Goal: Task Accomplishment & Management: Manage account settings

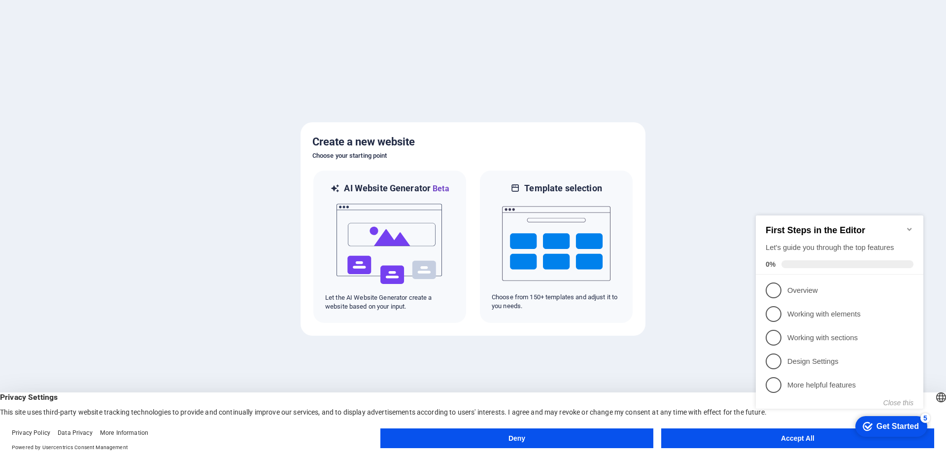
click at [471, 435] on button "Deny" at bounding box center [516, 438] width 273 height 20
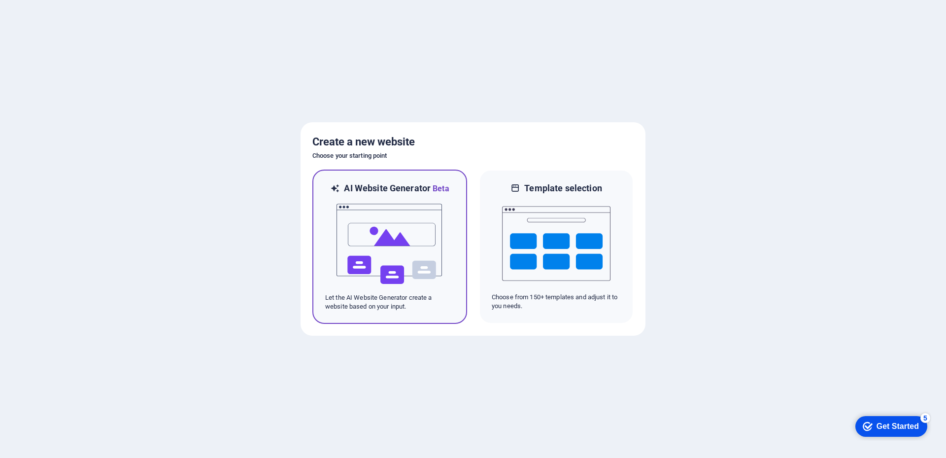
click at [399, 240] on img at bounding box center [390, 244] width 108 height 99
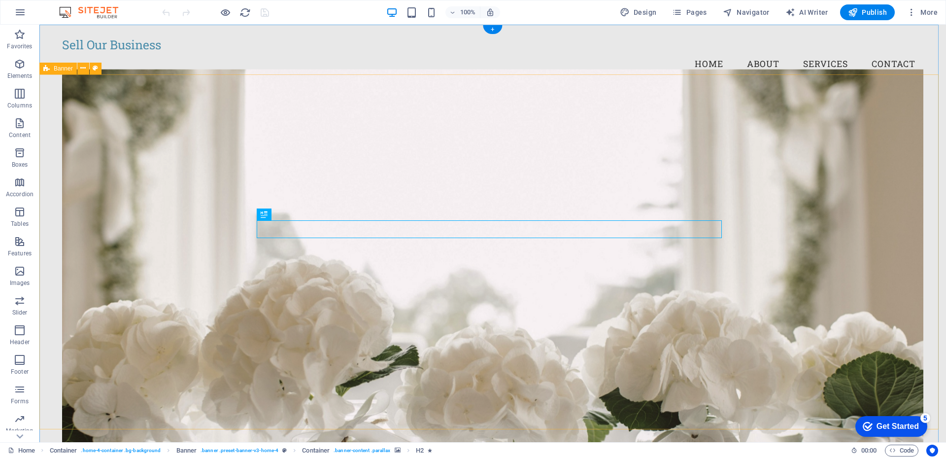
click at [108, 162] on figure at bounding box center [493, 259] width 862 height 380
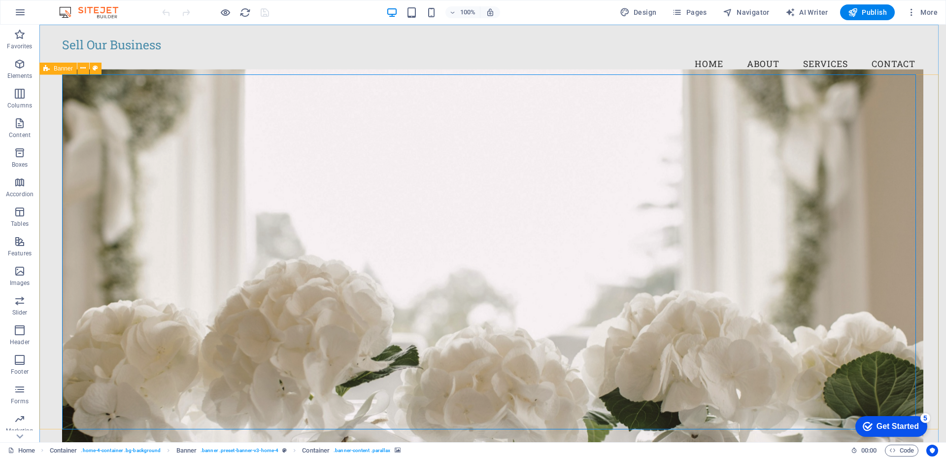
click at [58, 68] on span "Banner" at bounding box center [63, 69] width 19 height 6
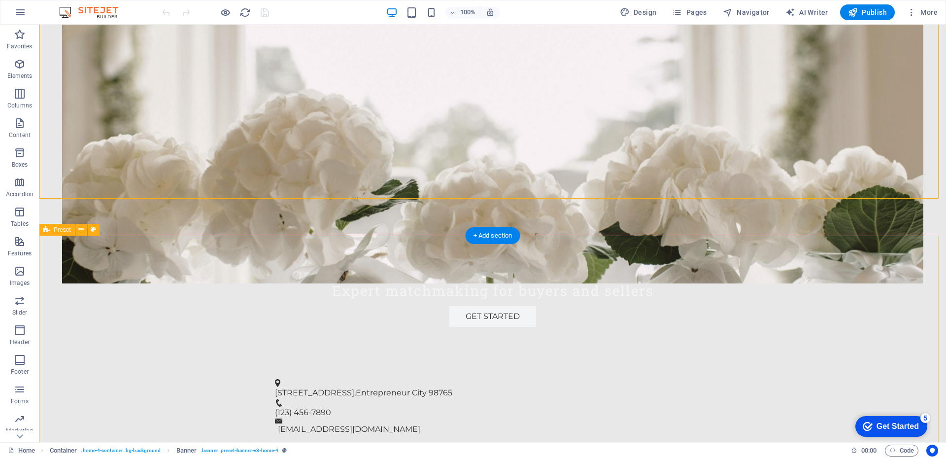
scroll to position [246, 0]
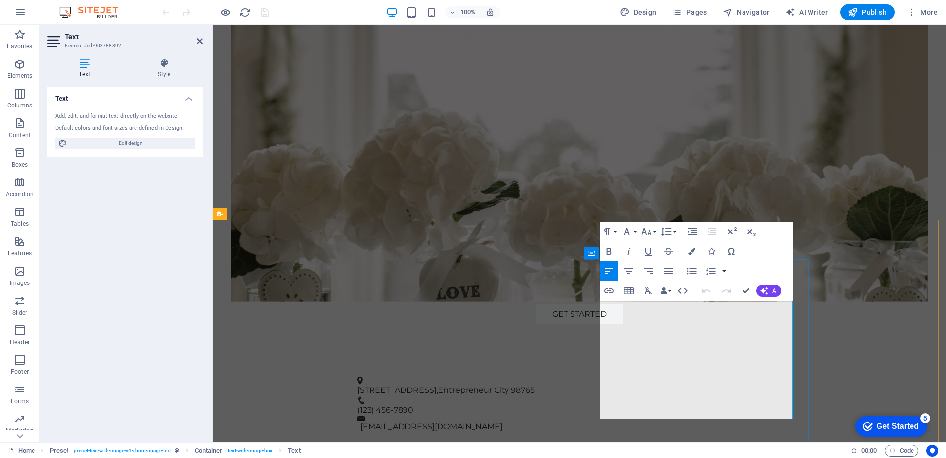
drag, startPoint x: 688, startPoint y: 309, endPoint x: 599, endPoint y: 308, distance: 88.7
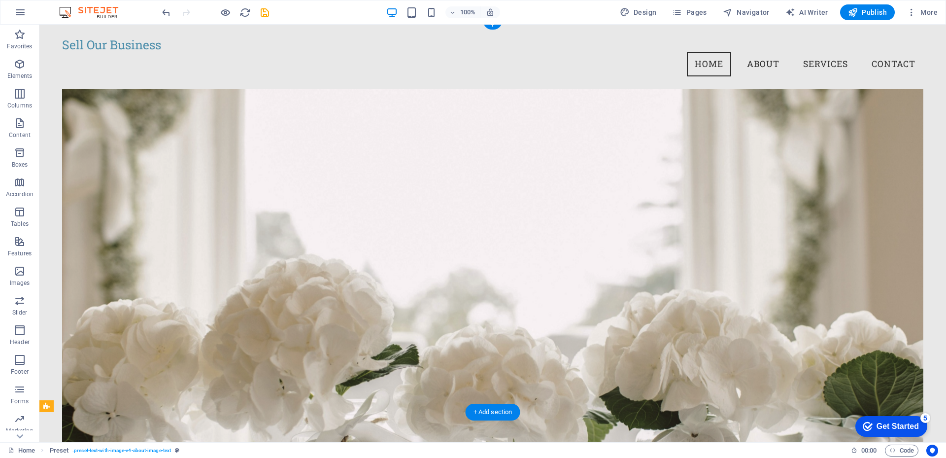
scroll to position [0, 0]
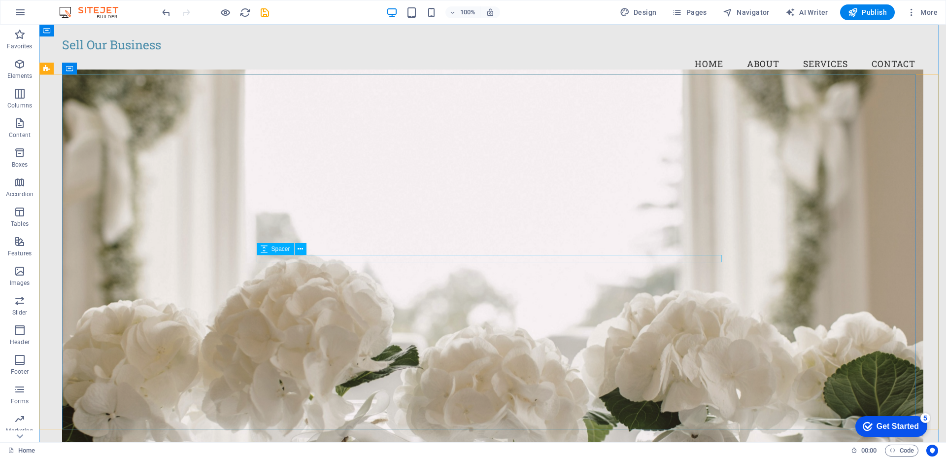
click at [270, 254] on div "Spacer" at bounding box center [275, 249] width 37 height 12
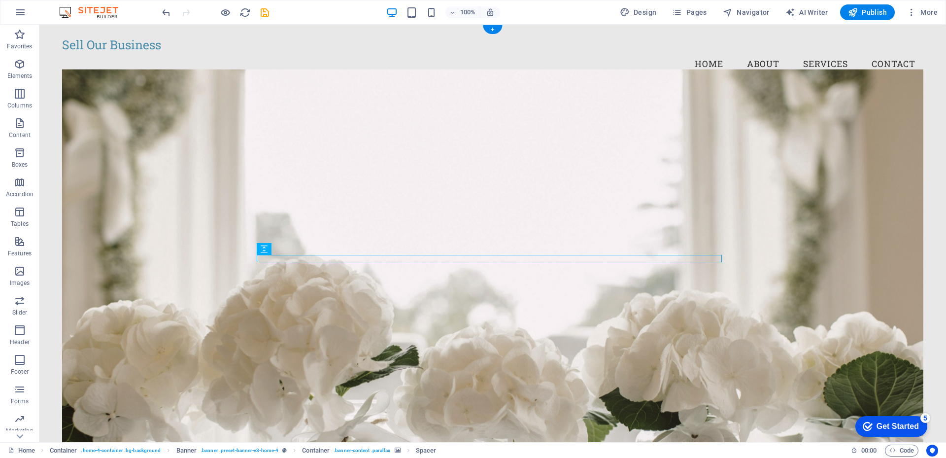
click at [221, 159] on figure at bounding box center [493, 259] width 862 height 380
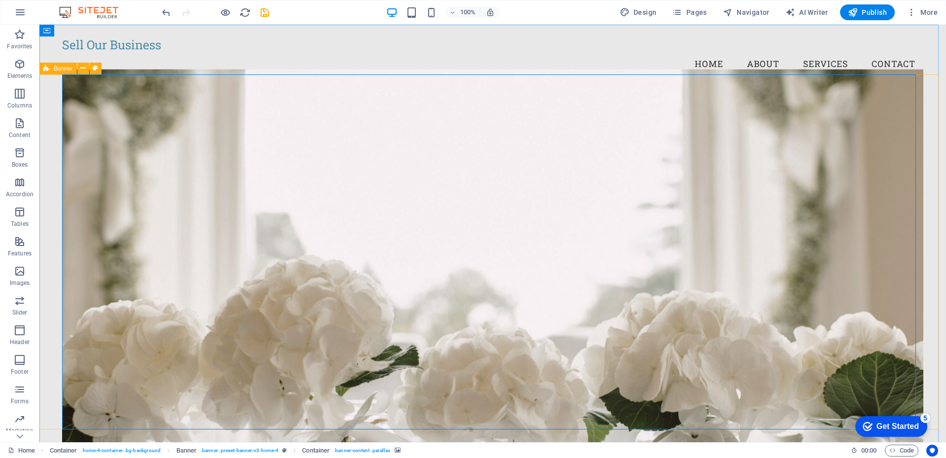
click at [67, 68] on span "Banner" at bounding box center [63, 69] width 19 height 6
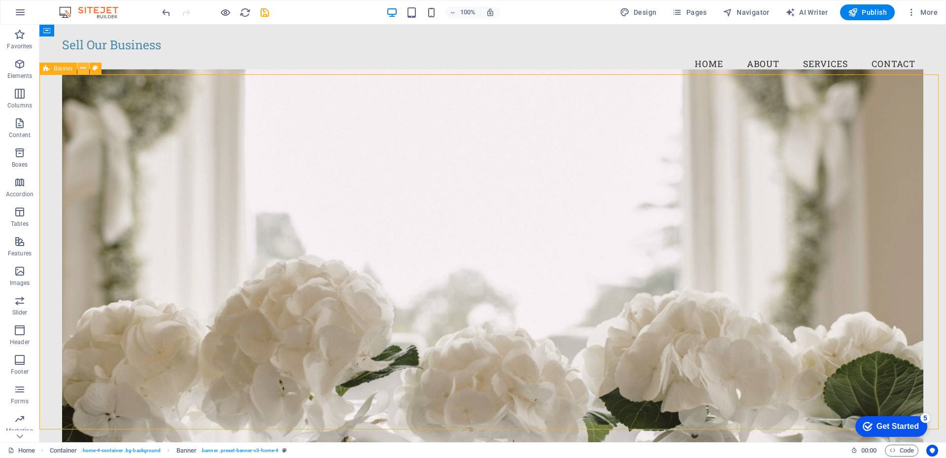
click at [82, 68] on icon at bounding box center [82, 68] width 5 height 10
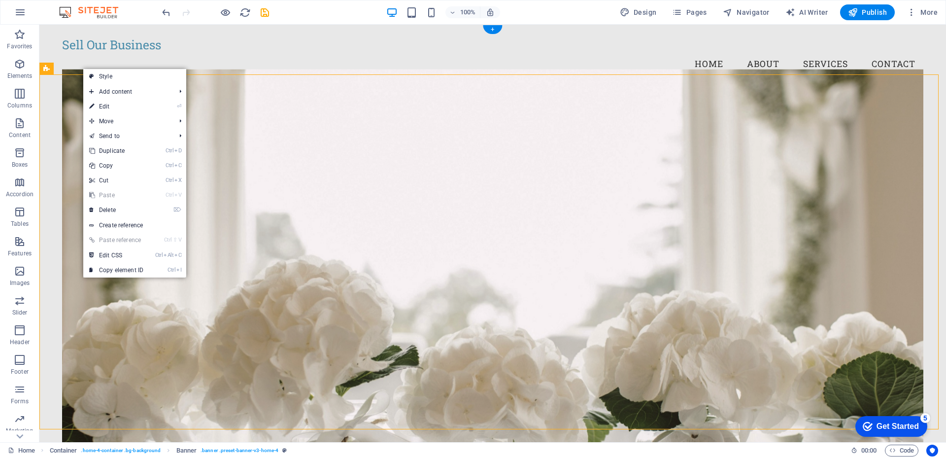
click at [226, 155] on figure at bounding box center [493, 259] width 862 height 380
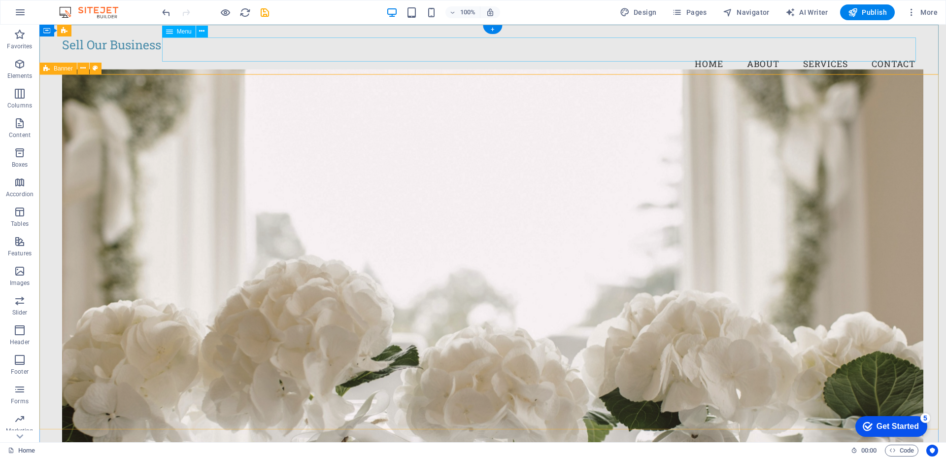
click at [821, 52] on nav "Home About Services Contact" at bounding box center [493, 64] width 862 height 25
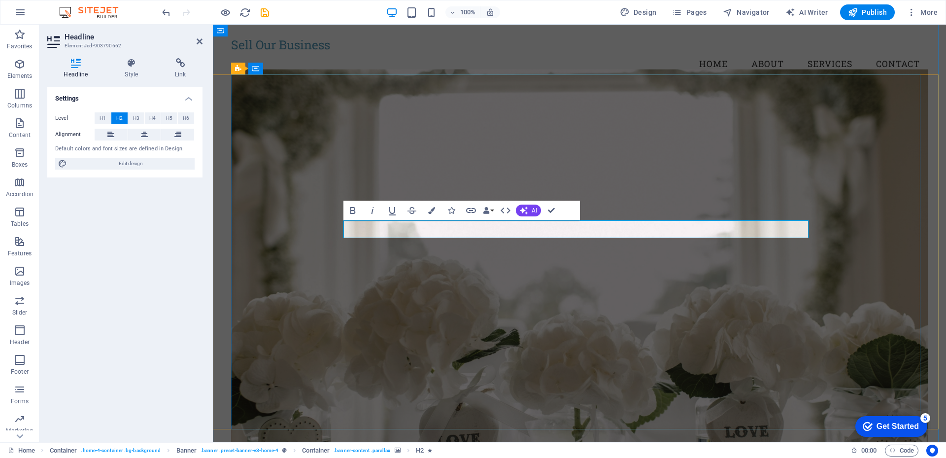
click at [338, 276] on figure at bounding box center [579, 259] width 697 height 380
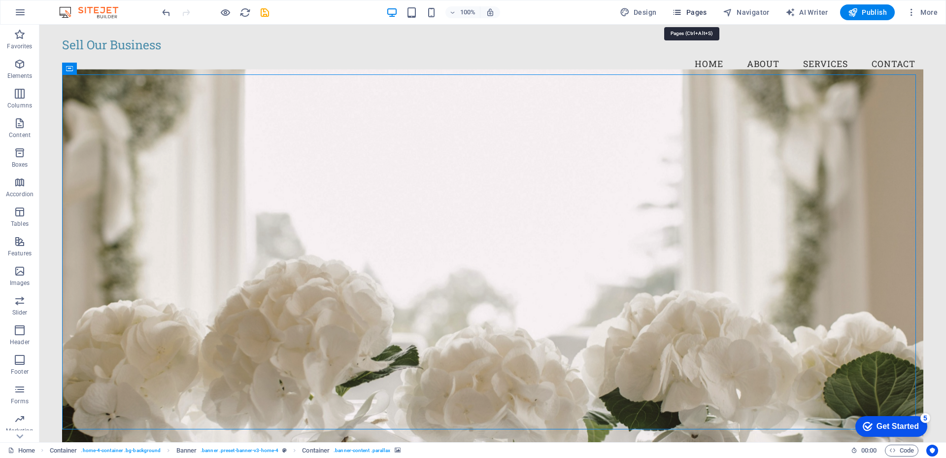
click at [682, 10] on icon "button" at bounding box center [677, 12] width 10 height 10
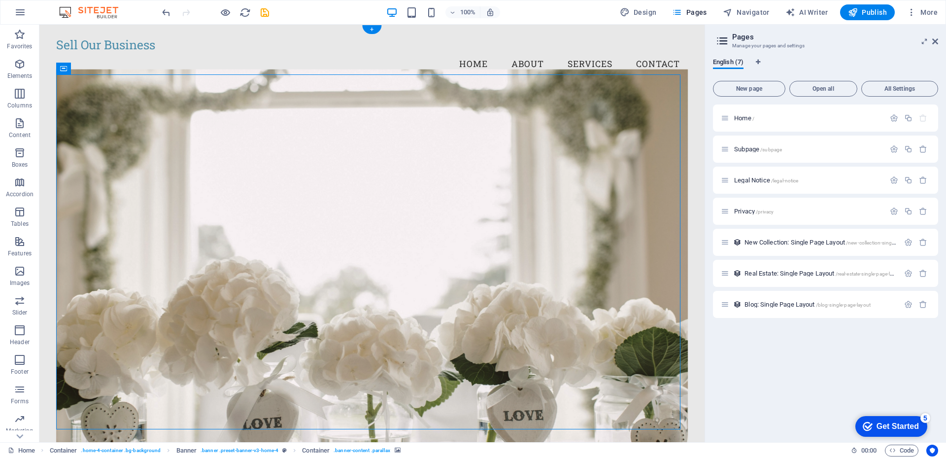
click at [76, 85] on figure at bounding box center [372, 259] width 632 height 380
click at [195, 175] on figure at bounding box center [372, 259] width 632 height 380
click at [217, 168] on figure at bounding box center [372, 259] width 632 height 380
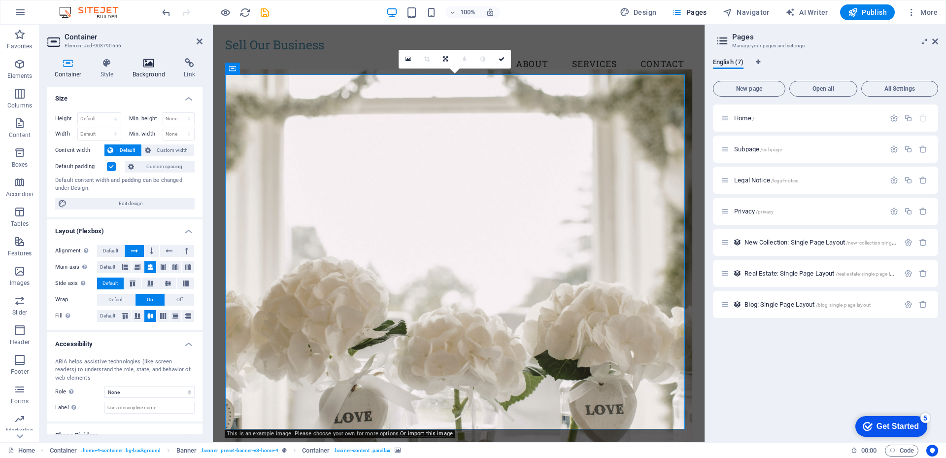
click at [148, 66] on icon at bounding box center [149, 63] width 48 height 10
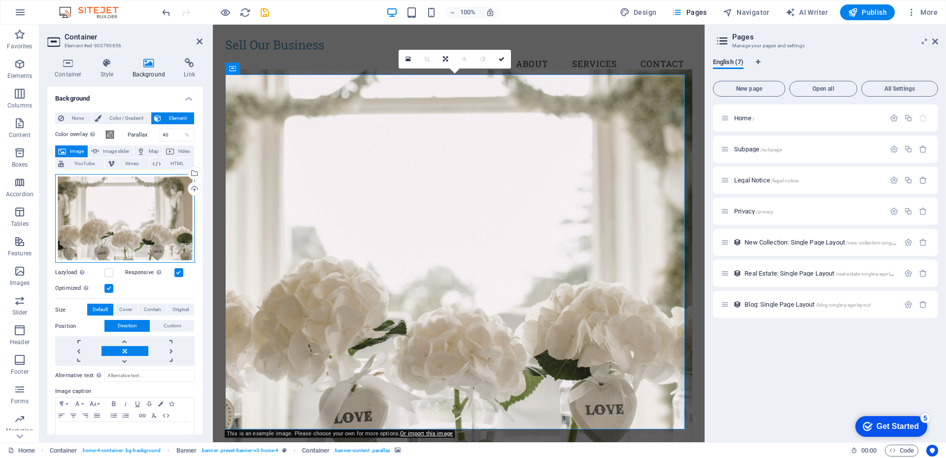
click at [85, 204] on div "Drag files here, click to choose files or select files from Files or our free s…" at bounding box center [124, 218] width 139 height 89
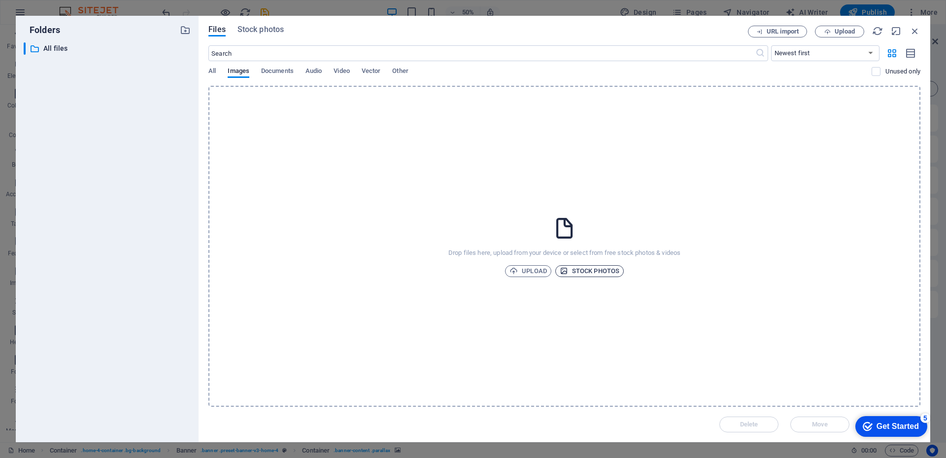
click at [597, 271] on span "Stock photos" at bounding box center [590, 271] width 60 height 12
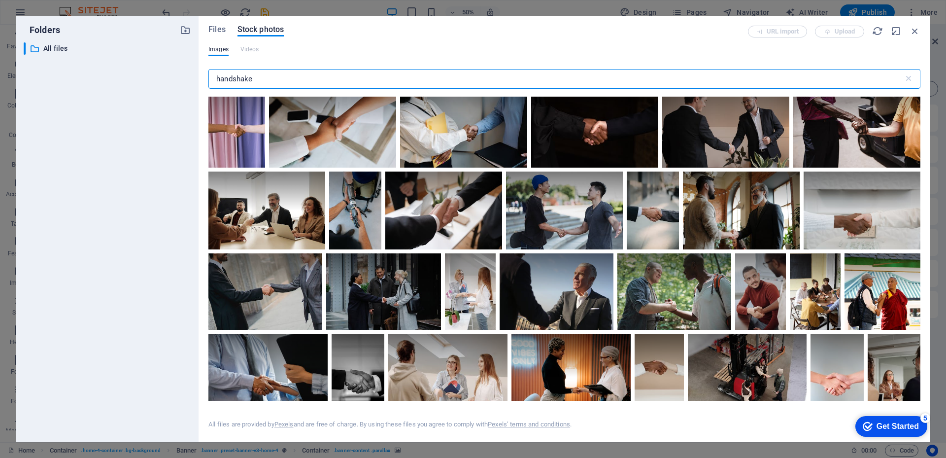
scroll to position [641, 0]
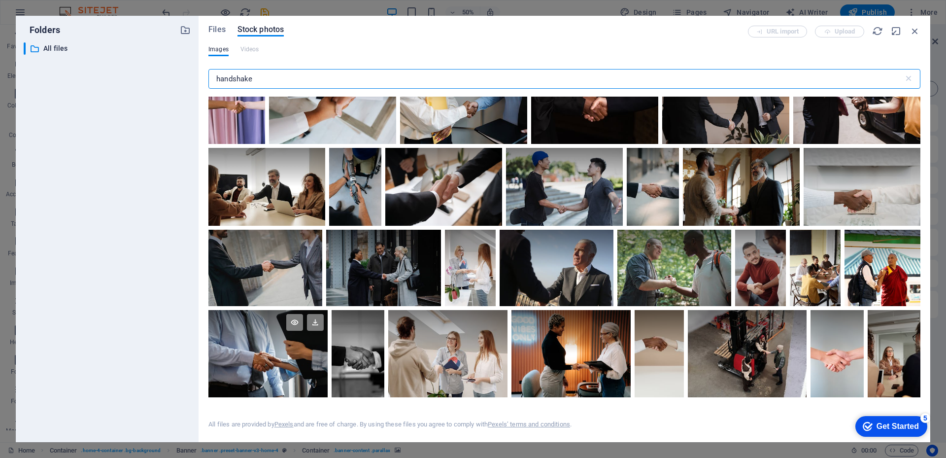
type input "handshake"
click at [264, 355] on div at bounding box center [267, 353] width 119 height 87
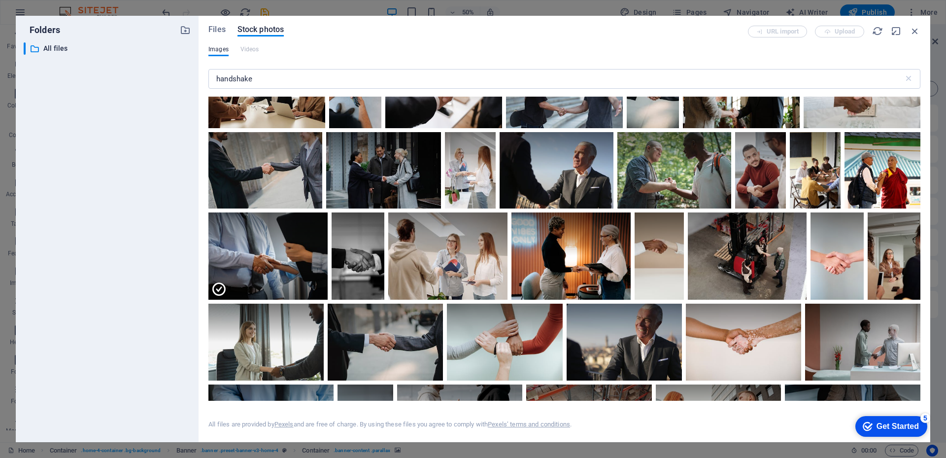
scroll to position [739, 0]
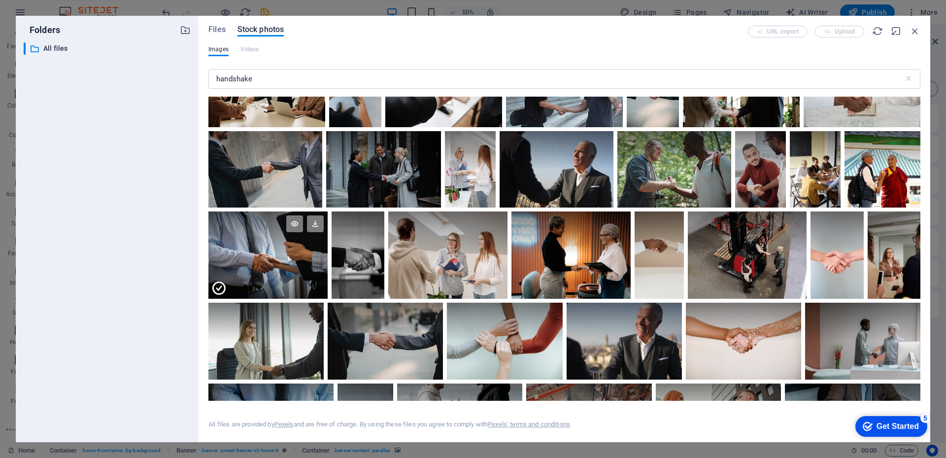
click at [257, 255] on div at bounding box center [267, 277] width 119 height 44
click at [257, 254] on div at bounding box center [267, 254] width 119 height 87
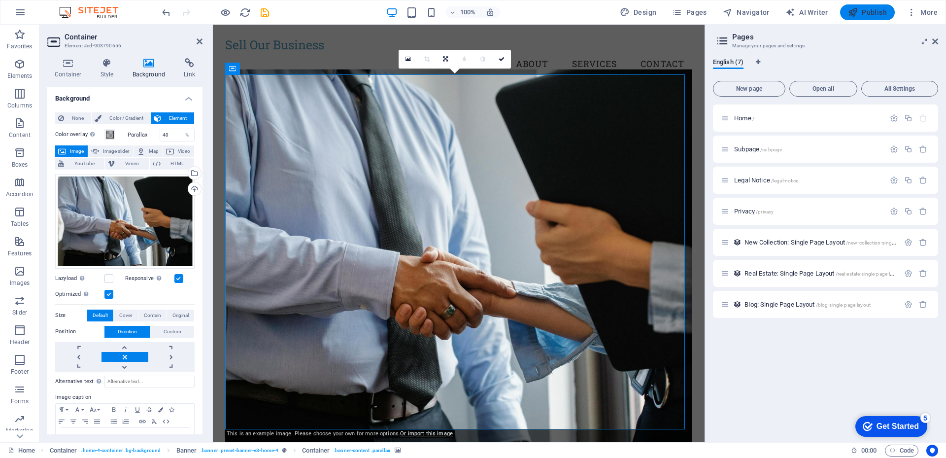
click at [857, 13] on icon "button" at bounding box center [853, 12] width 10 height 10
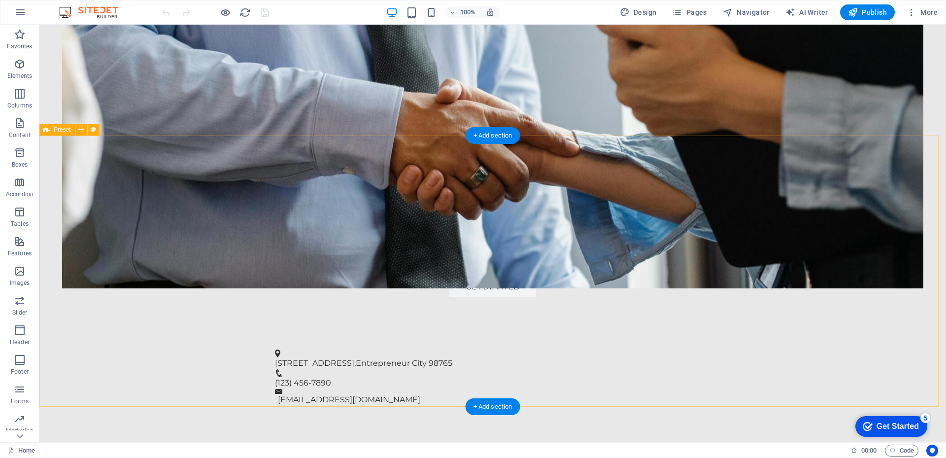
scroll to position [296, 0]
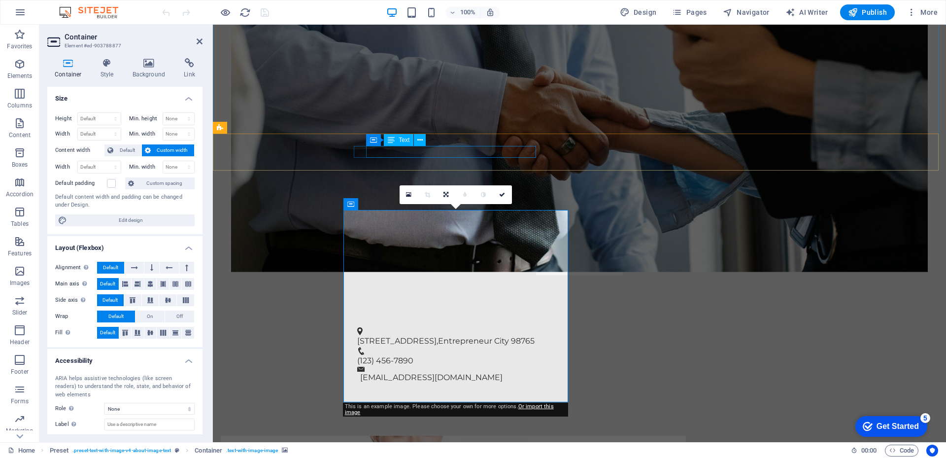
click at [446, 336] on span "Entrepreneur City" at bounding box center [473, 340] width 71 height 9
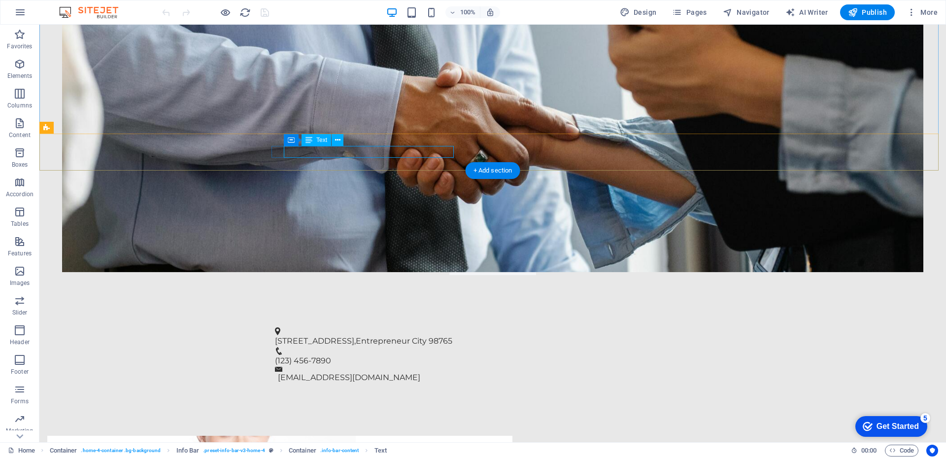
click at [305, 336] on span "[STREET_ADDRESS]" at bounding box center [314, 340] width 79 height 9
drag, startPoint x: 285, startPoint y: 150, endPoint x: 472, endPoint y: 152, distance: 187.3
click at [472, 314] on div "[STREET_ADDRESS] (123) 456-7890 [EMAIL_ADDRESS][DOMAIN_NAME]" at bounding box center [492, 355] width 907 height 82
click at [304, 336] on span "[STREET_ADDRESS]" at bounding box center [314, 340] width 79 height 9
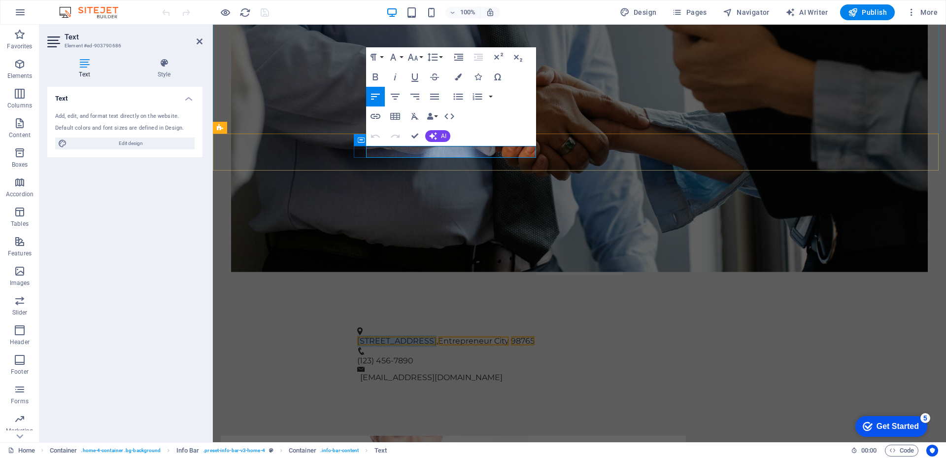
click at [374, 336] on span "[STREET_ADDRESS]" at bounding box center [396, 340] width 79 height 9
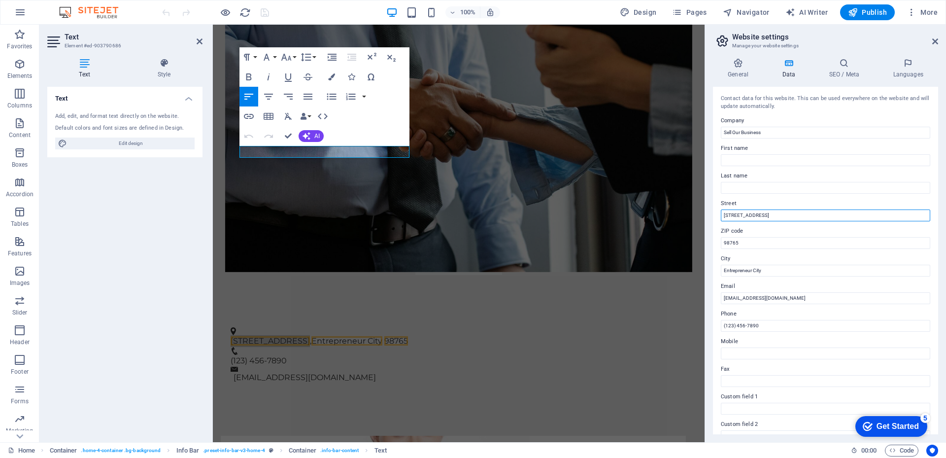
click at [743, 214] on input "[STREET_ADDRESS]" at bounding box center [825, 215] width 209 height 12
drag, startPoint x: 983, startPoint y: 240, endPoint x: 695, endPoint y: 212, distance: 289.2
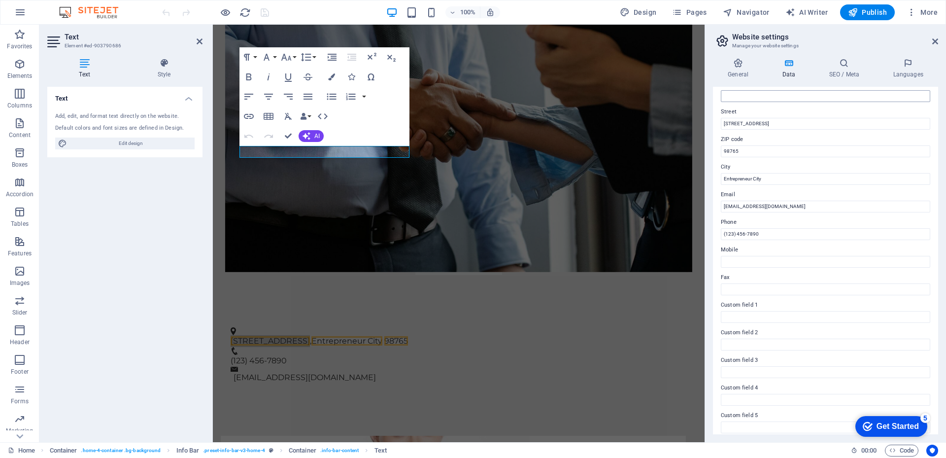
scroll to position [77, 0]
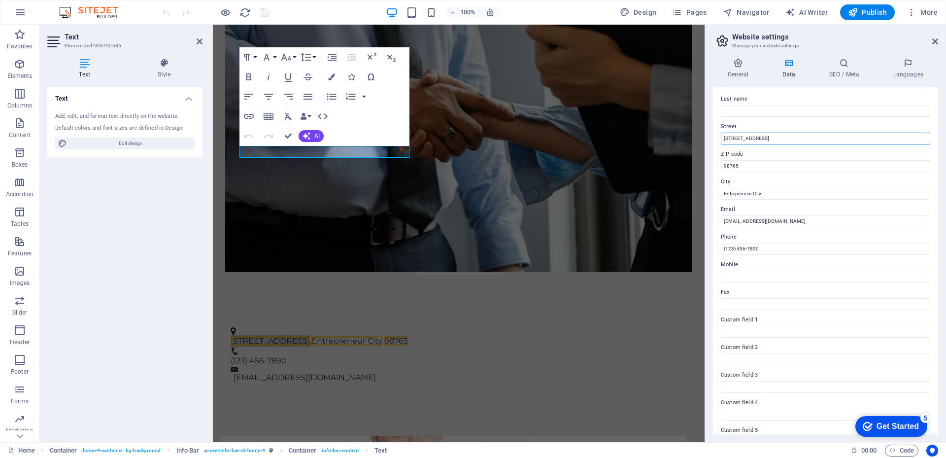
click at [744, 138] on input "[STREET_ADDRESS]" at bounding box center [825, 139] width 209 height 12
drag, startPoint x: 986, startPoint y: 163, endPoint x: 704, endPoint y: 133, distance: 283.6
type input "[STREET_ADDRESS][PERSON_NAME]"
click at [747, 169] on input "98765" at bounding box center [825, 166] width 209 height 12
type input "9"
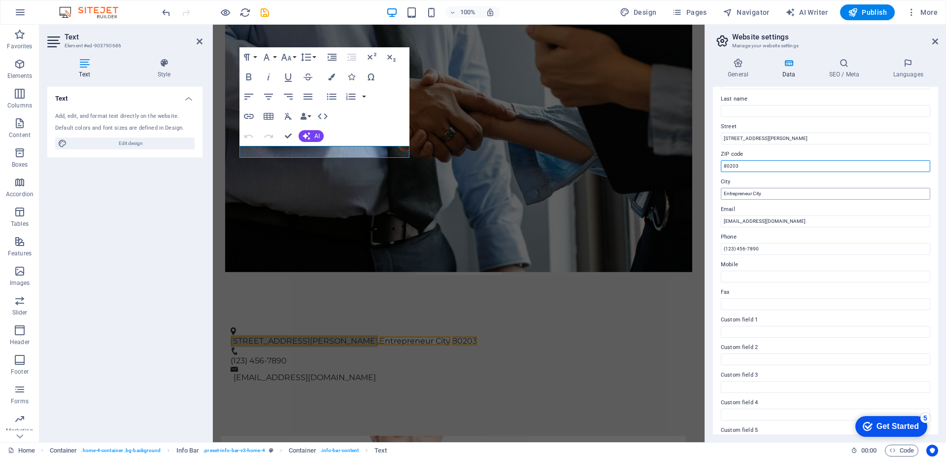
type input "80203"
click at [766, 190] on input "Entrepreneur City" at bounding box center [825, 194] width 209 height 12
type input "E"
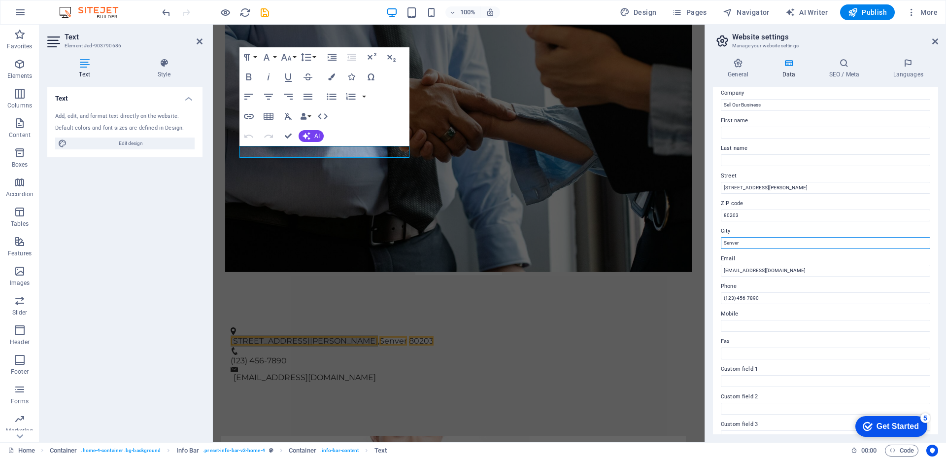
click at [728, 242] on input "Senver" at bounding box center [825, 243] width 209 height 12
type input "[GEOGRAPHIC_DATA]"
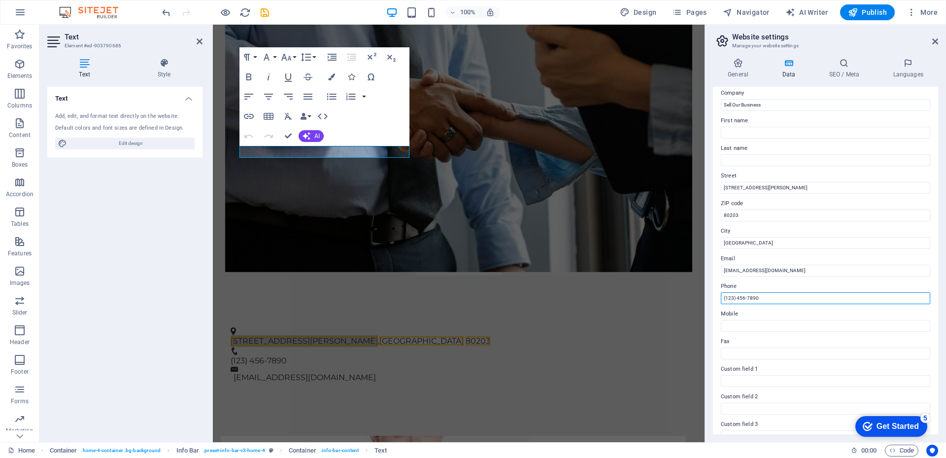
click at [770, 298] on input "(123) 456-7890" at bounding box center [825, 298] width 209 height 12
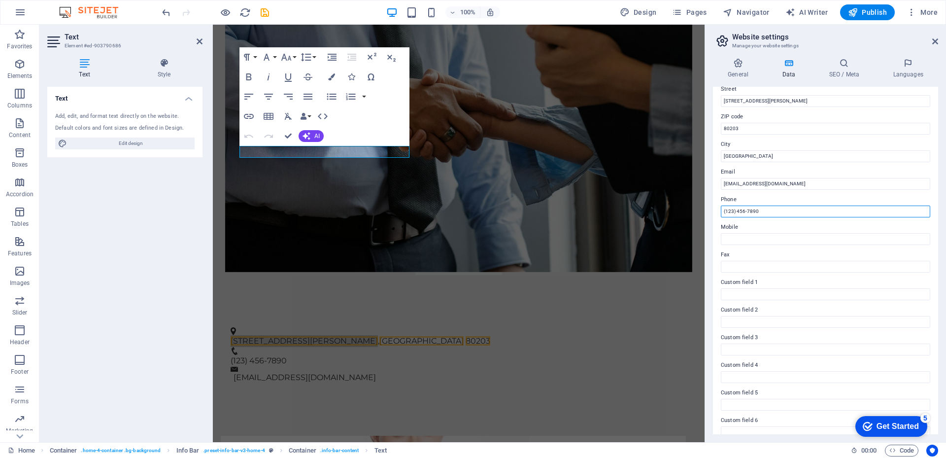
scroll to position [126, 0]
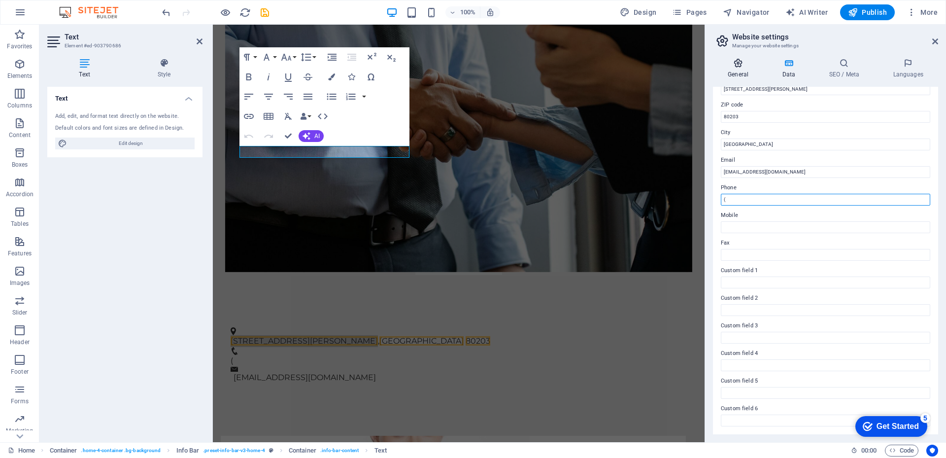
type input "("
click at [737, 68] on h4 "General" at bounding box center [740, 68] width 54 height 21
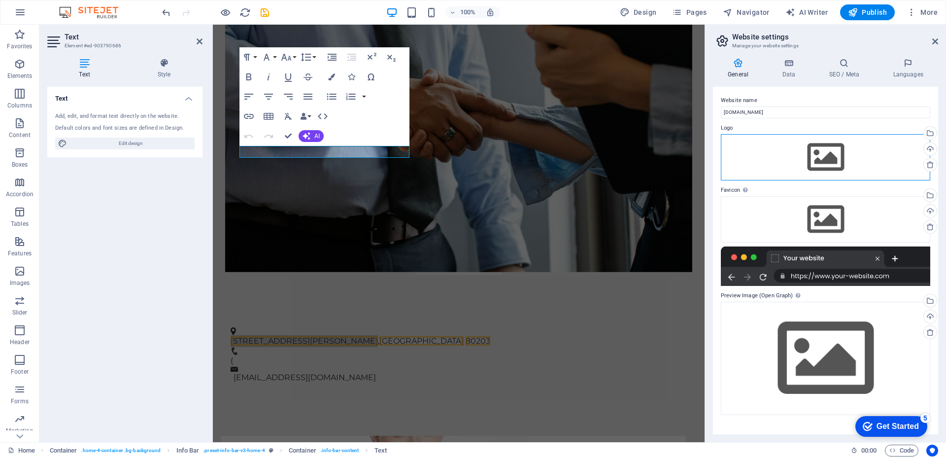
click at [817, 160] on div "Drag files here, click to choose files or select files from Files or our free s…" at bounding box center [825, 157] width 209 height 46
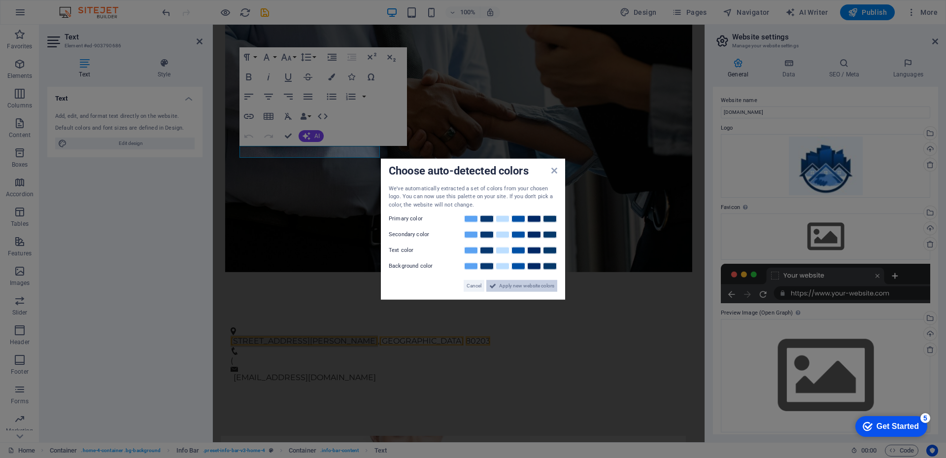
click at [507, 286] on span "Apply new website colors" at bounding box center [526, 286] width 55 height 12
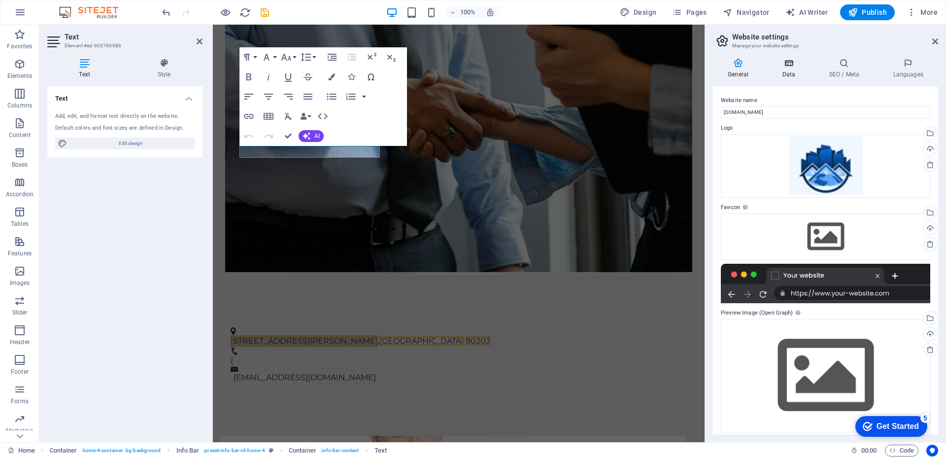
click at [790, 65] on icon at bounding box center [788, 63] width 43 height 10
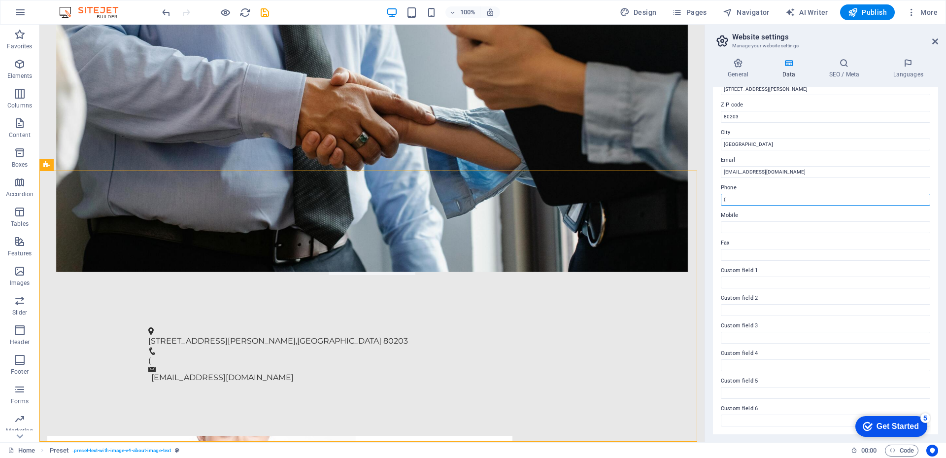
click at [738, 196] on input "(" at bounding box center [825, 200] width 209 height 12
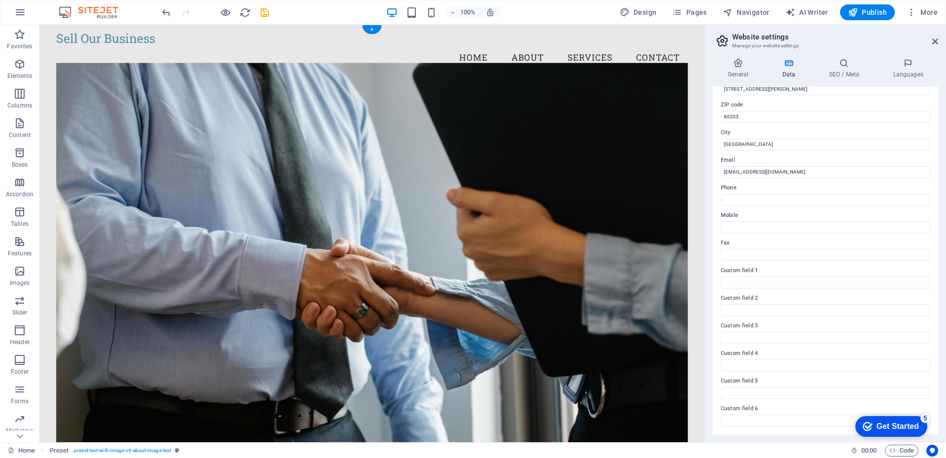
scroll to position [0, 0]
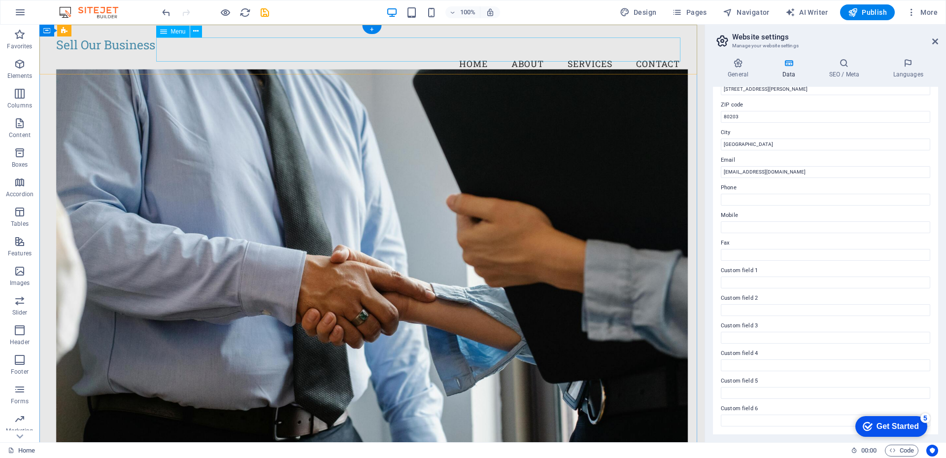
click at [655, 52] on nav "Home About Services Contact" at bounding box center [372, 64] width 632 height 25
drag, startPoint x: 872, startPoint y: 15, endPoint x: 769, endPoint y: 43, distance: 107.4
click at [872, 15] on span "Publish" at bounding box center [867, 12] width 39 height 10
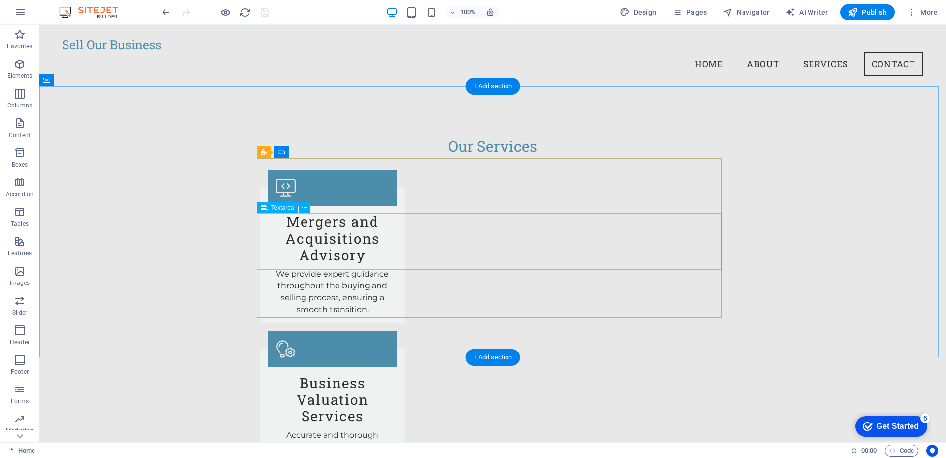
scroll to position [989, 0]
